Goal: Transaction & Acquisition: Book appointment/travel/reservation

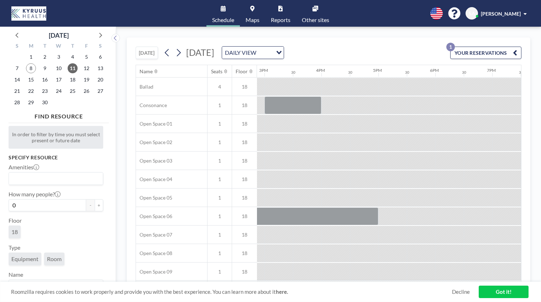
scroll to position [0, 854]
click at [72, 80] on span "18" at bounding box center [73, 80] width 10 height 10
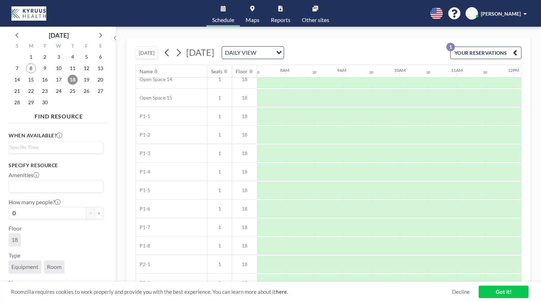
scroll to position [287, 427]
click at [254, 10] on link "Maps" at bounding box center [252, 13] width 25 height 27
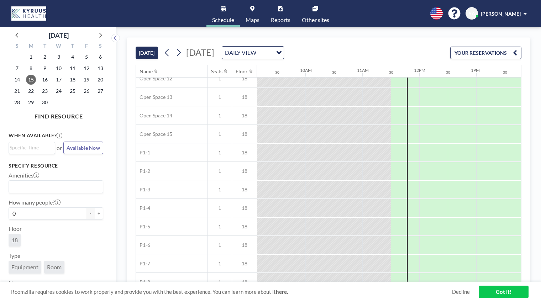
scroll to position [249, 525]
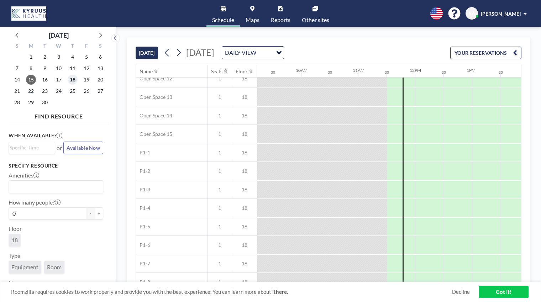
click at [71, 80] on span "18" at bounding box center [73, 80] width 10 height 10
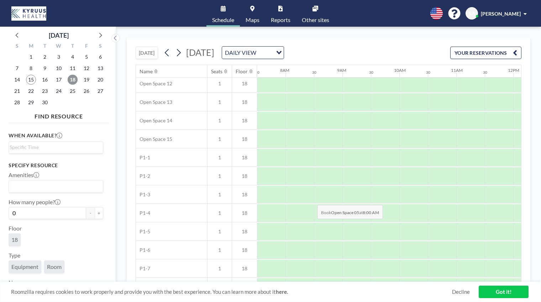
scroll to position [260, 427]
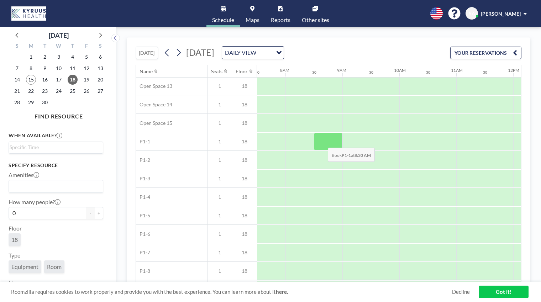
click at [322, 142] on div at bounding box center [328, 142] width 28 height 18
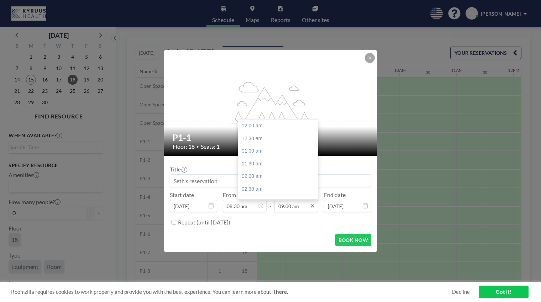
scroll to position [228, 0]
click at [310, 207] on icon at bounding box center [312, 206] width 6 height 6
click at [301, 207] on input "09:00 am" at bounding box center [296, 206] width 44 height 12
click at [258, 141] on div "05:00 pm" at bounding box center [280, 142] width 84 height 13
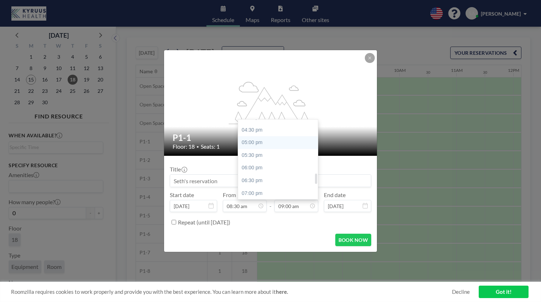
type input "05:00 pm"
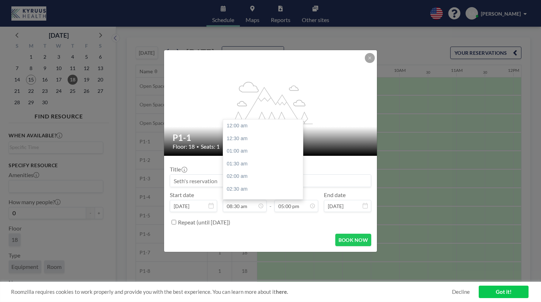
scroll to position [215, 0]
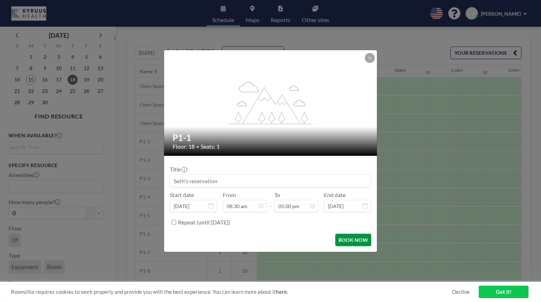
click at [352, 241] on button "BOOK NOW" at bounding box center [353, 240] width 36 height 12
